Goal: Information Seeking & Learning: Learn about a topic

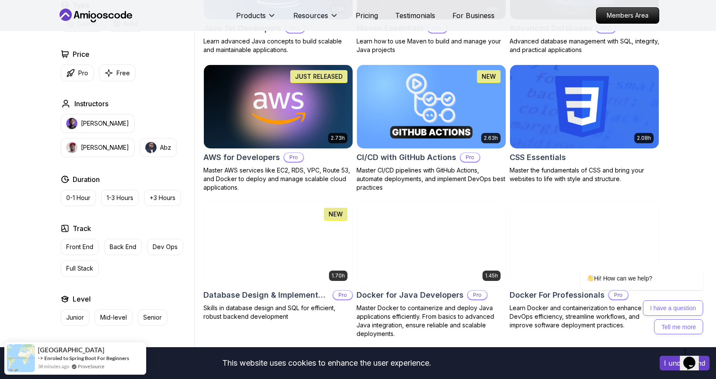
scroll to position [602, 0]
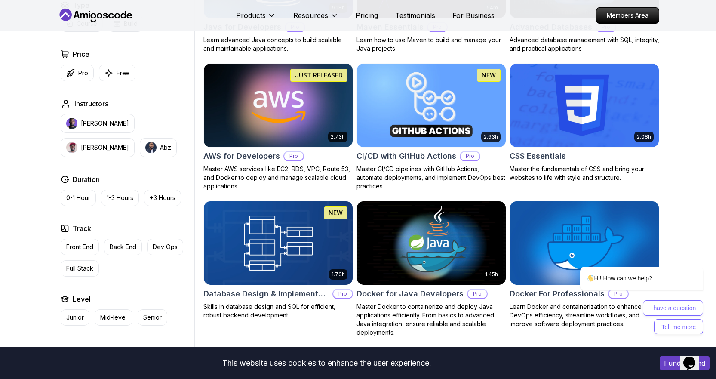
click at [276, 107] on img at bounding box center [278, 104] width 156 height 87
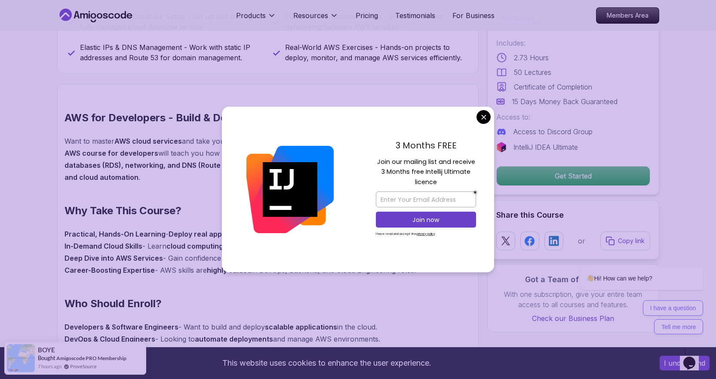
scroll to position [516, 0]
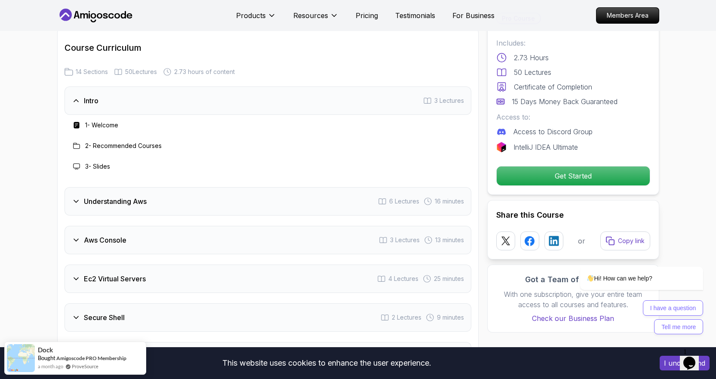
scroll to position [1032, 0]
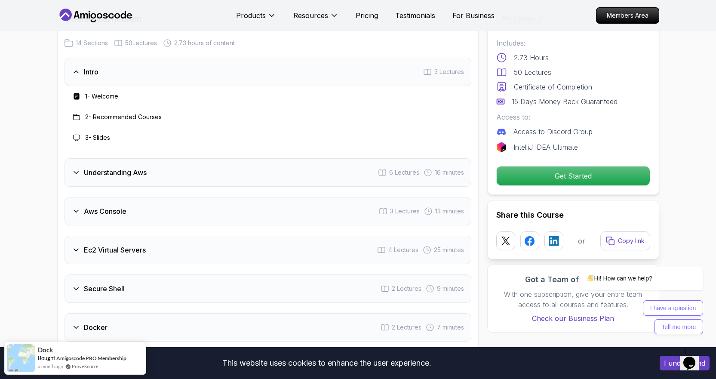
click at [96, 176] on h3 "Understanding Aws" at bounding box center [115, 172] width 63 height 10
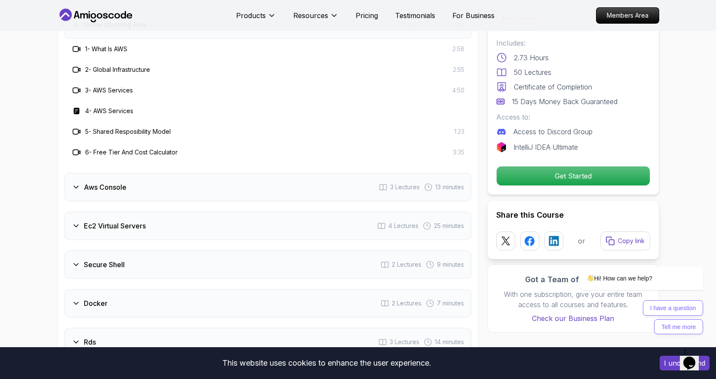
click at [109, 186] on h3 "Aws Console" at bounding box center [105, 187] width 43 height 10
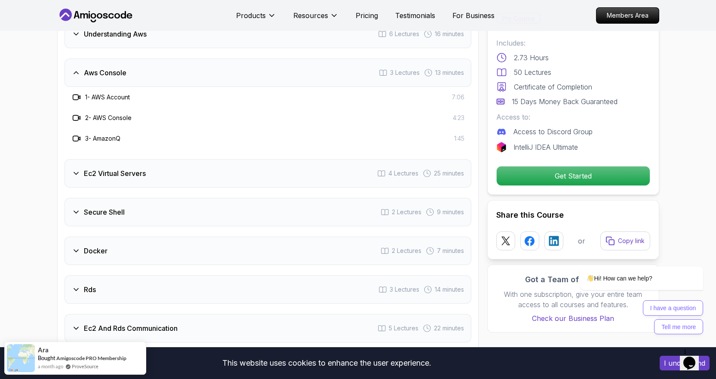
scroll to position [1161, 0]
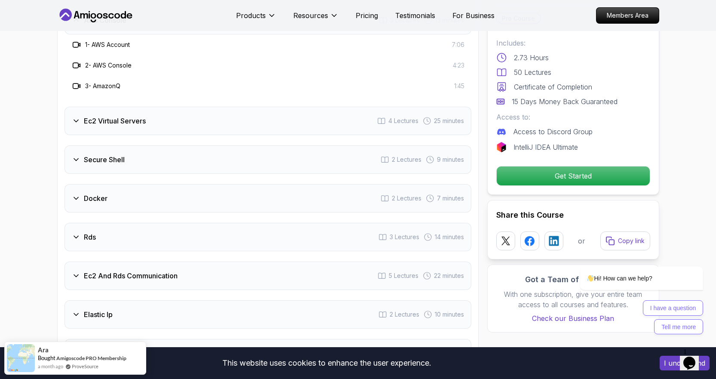
click at [543, 165] on div "Pro Course Includes: 2.73 Hours 50 Lectures Certificate of Completion 15 Days M…" at bounding box center [573, 98] width 172 height 191
click at [542, 170] on p "Get Started" at bounding box center [572, 176] width 145 height 18
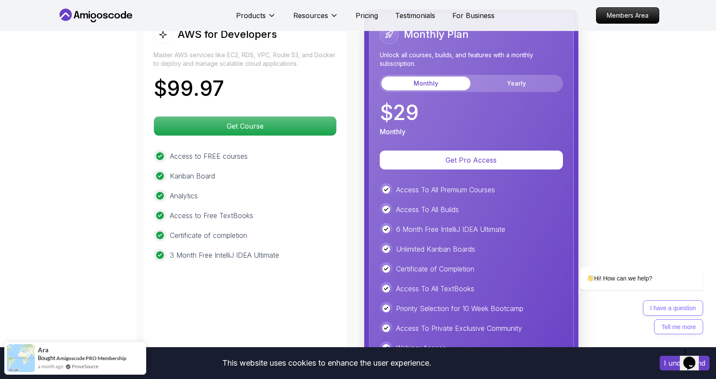
scroll to position [1881, 0]
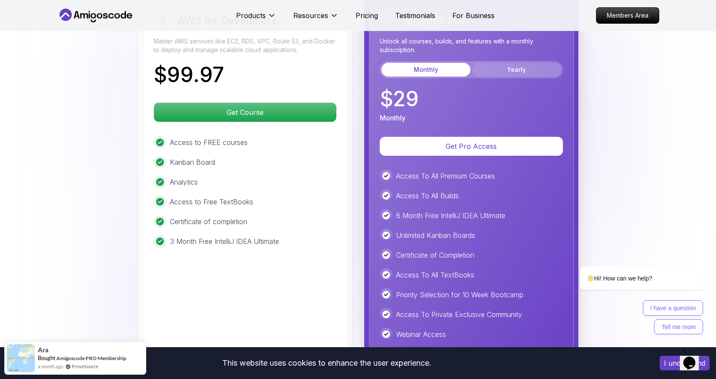
click at [512, 74] on button "Yearly" at bounding box center [516, 70] width 89 height 14
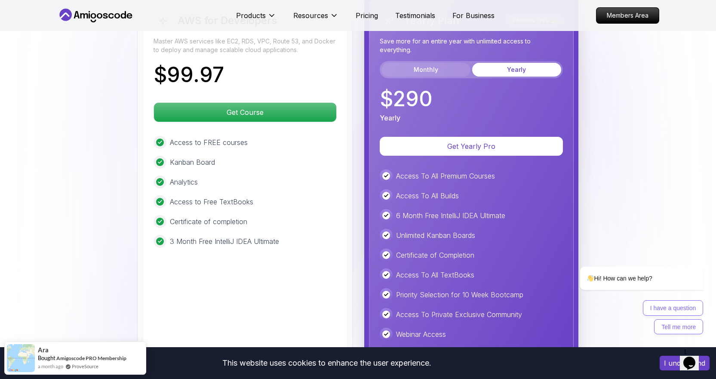
click at [444, 71] on button "Monthly" at bounding box center [425, 70] width 89 height 14
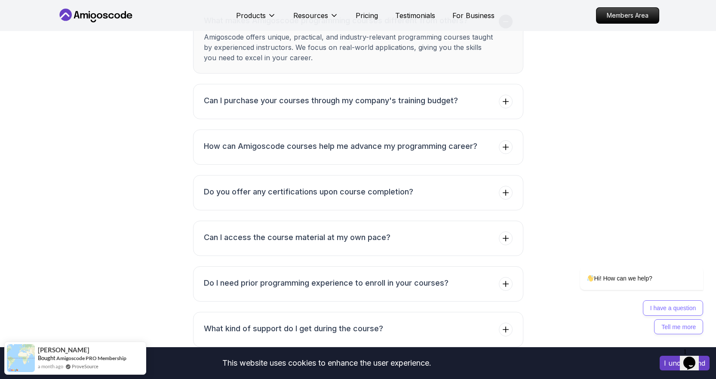
scroll to position [2439, 0]
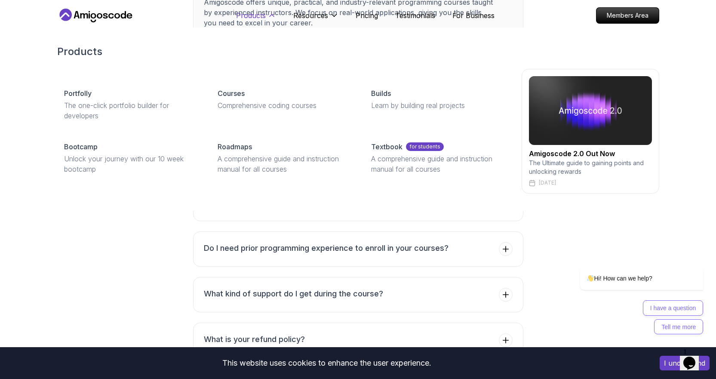
click at [260, 16] on p "Products" at bounding box center [251, 15] width 30 height 10
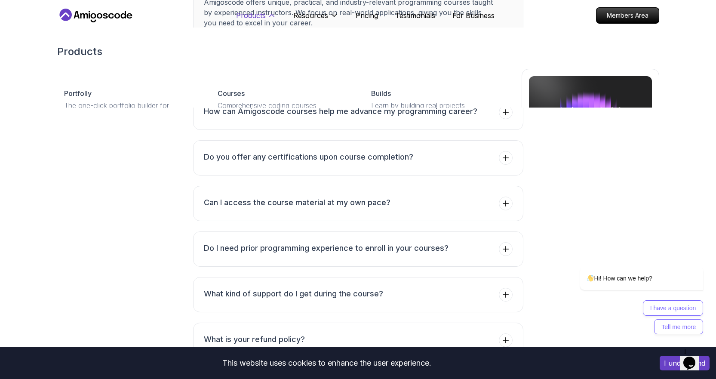
click at [249, 13] on p "Products" at bounding box center [251, 15] width 30 height 10
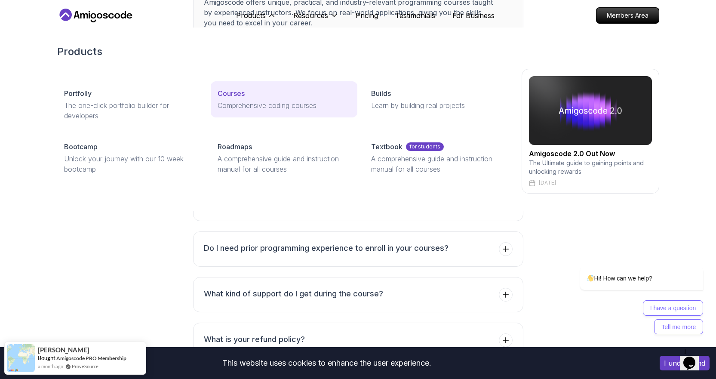
click at [257, 89] on div "Courses" at bounding box center [284, 93] width 133 height 10
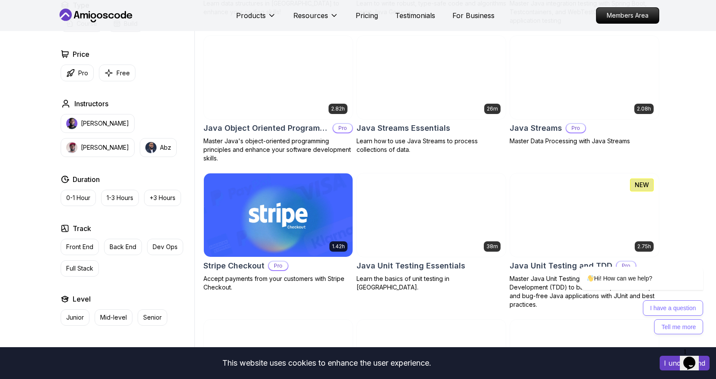
scroll to position [1376, 0]
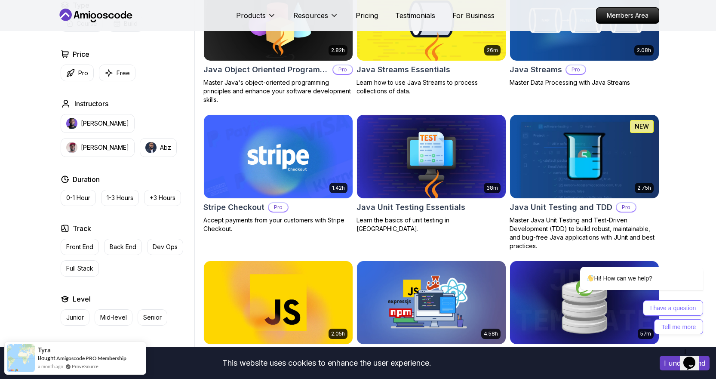
click at [288, 155] on img at bounding box center [278, 156] width 156 height 87
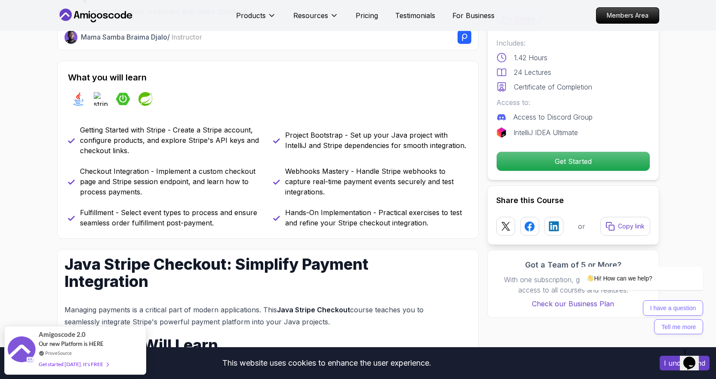
scroll to position [301, 0]
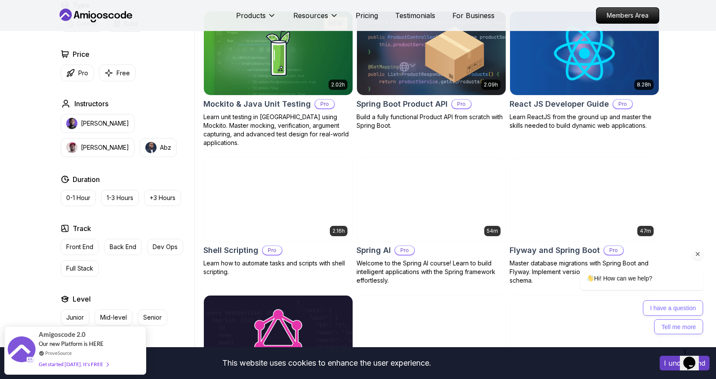
scroll to position [1891, 0]
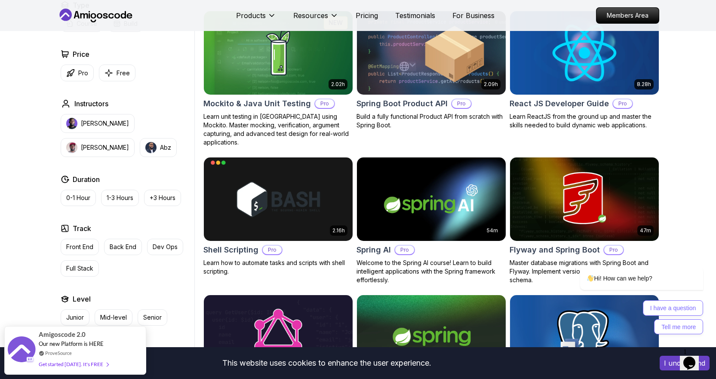
click at [604, 83] on img at bounding box center [584, 52] width 156 height 87
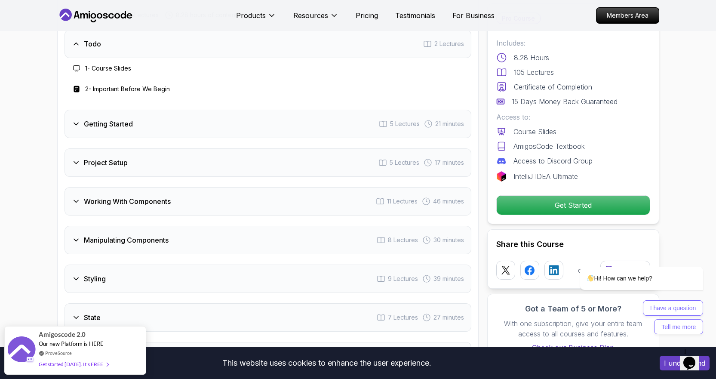
scroll to position [1247, 0]
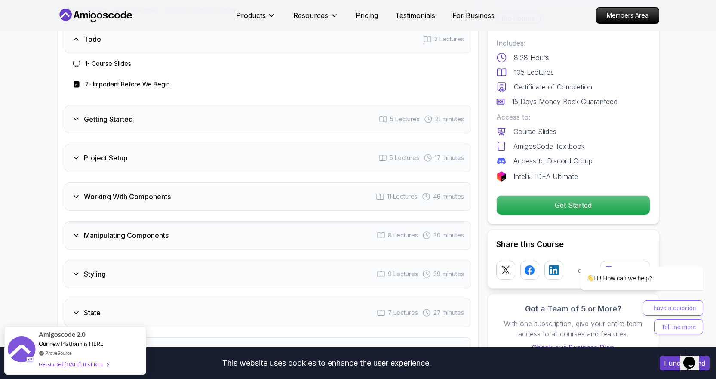
click at [106, 163] on h3 "Project Setup" at bounding box center [106, 158] width 44 height 10
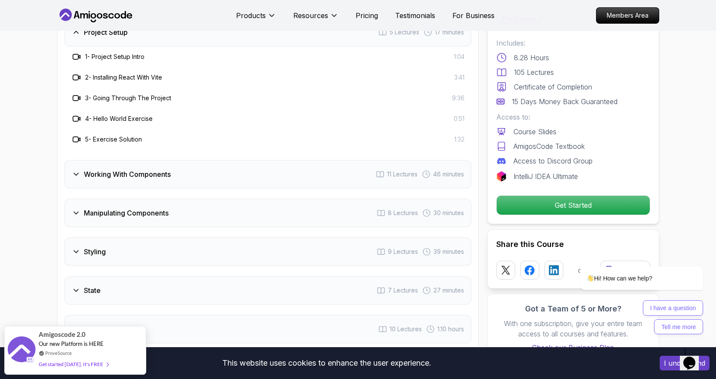
scroll to position [1333, 0]
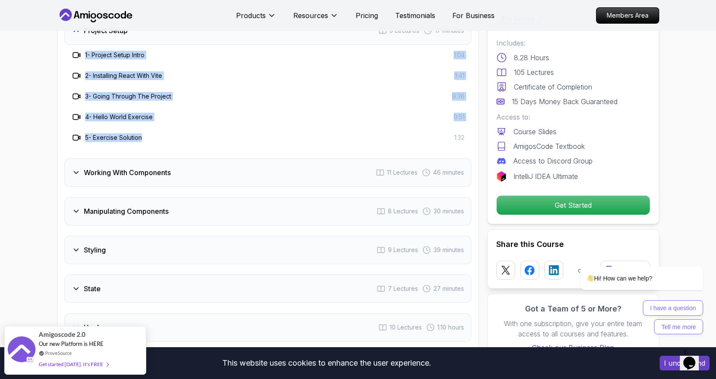
drag, startPoint x: 156, startPoint y: 157, endPoint x: 64, endPoint y: 77, distance: 122.8
click at [64, 77] on div "Course Curriculum 15 Sections 105 Lectures 8.28 hours of content Todo 2 Lecture…" at bounding box center [267, 253] width 421 height 746
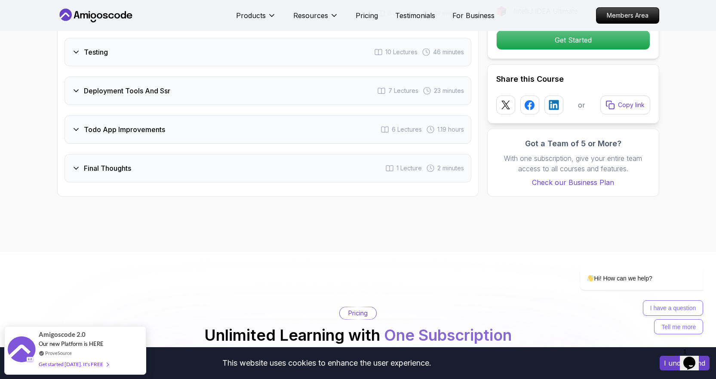
click at [104, 173] on h3 "Final Thoughts" at bounding box center [107, 168] width 47 height 10
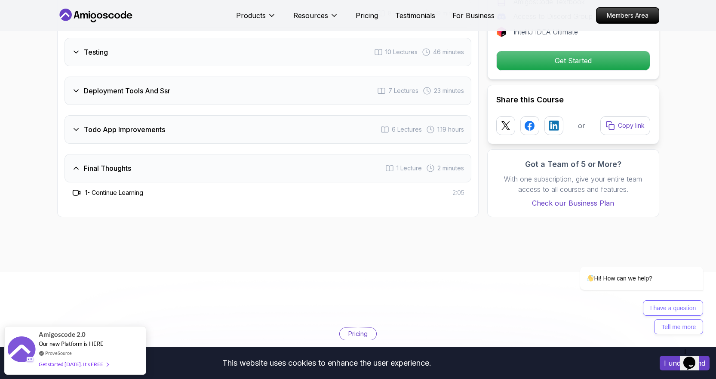
click at [106, 135] on div "Todo App Improvements 6 Lectures 1.19 hours" at bounding box center [267, 129] width 407 height 28
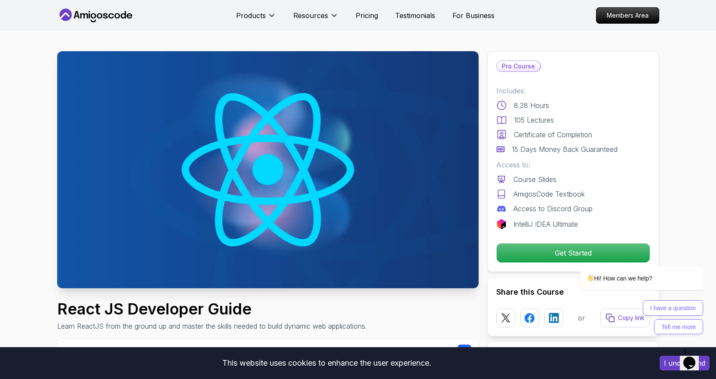
scroll to position [0, 0]
